Goal: Task Accomplishment & Management: Manage account settings

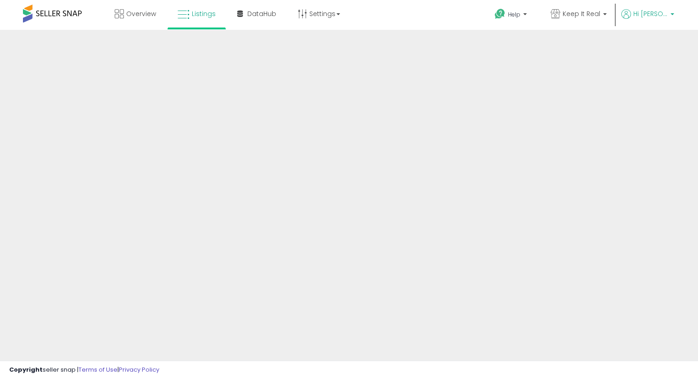
click at [660, 15] on span "Hi [PERSON_NAME]" at bounding box center [650, 13] width 34 height 9
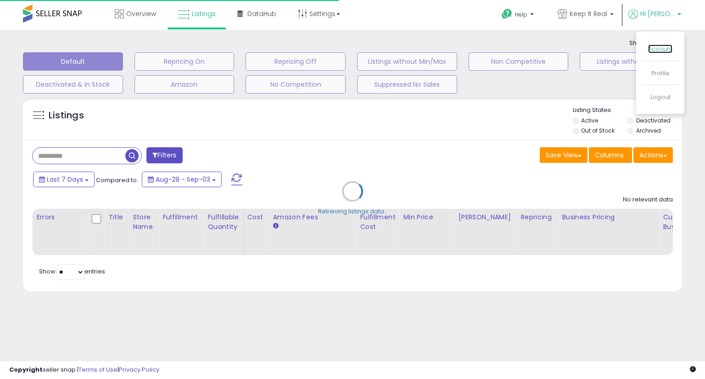
click at [657, 50] on link "Account" at bounding box center [660, 49] width 24 height 9
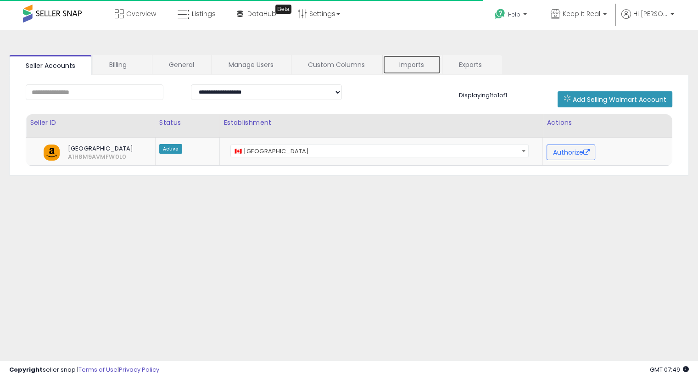
click at [405, 70] on link "Imports" at bounding box center [412, 64] width 58 height 19
